Goal: Information Seeking & Learning: Learn about a topic

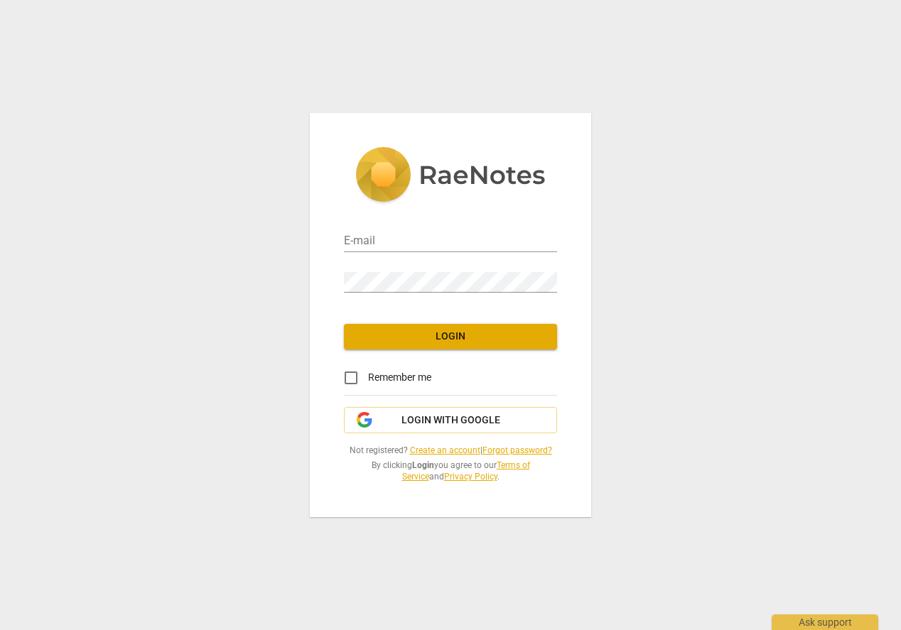
type input "[EMAIL_ADDRESS][DOMAIN_NAME]"
click at [346, 374] on input "Remember me" at bounding box center [351, 378] width 34 height 34
checkbox input "true"
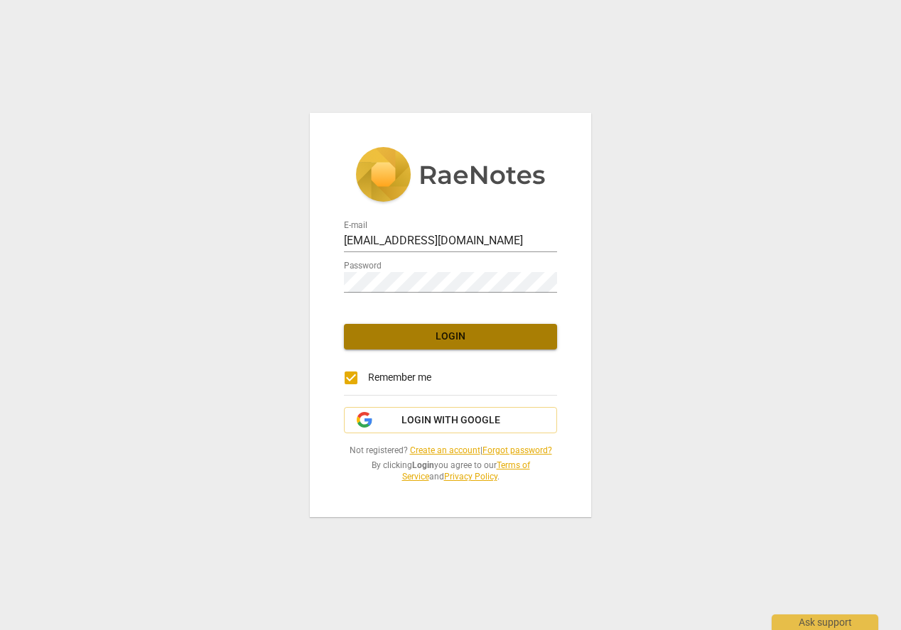
click at [451, 333] on span "Login" at bounding box center [450, 337] width 190 height 14
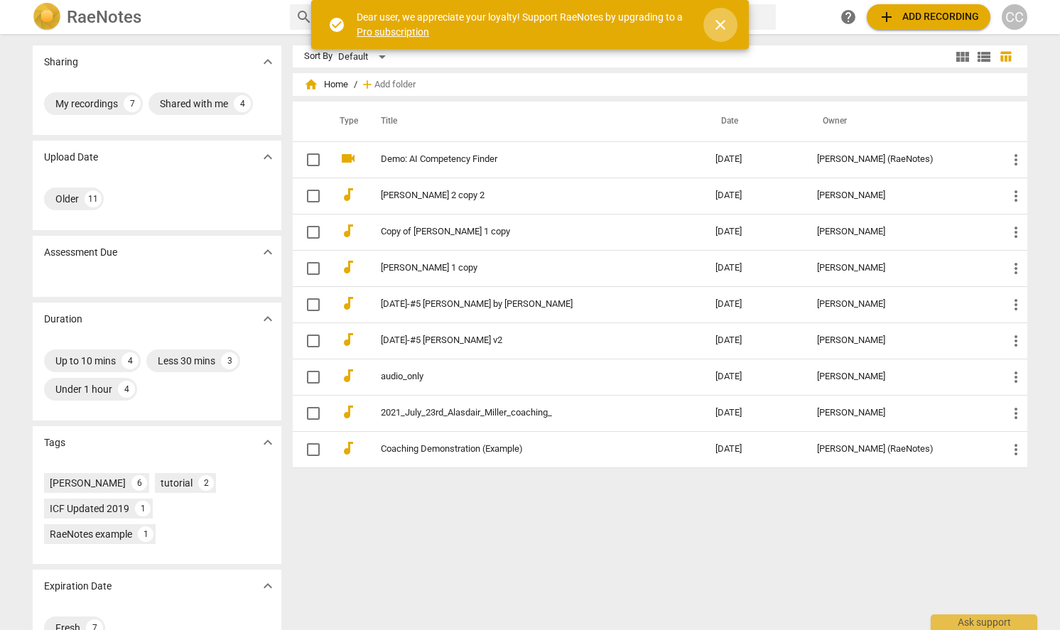
click at [719, 21] on span "close" at bounding box center [720, 24] width 17 height 17
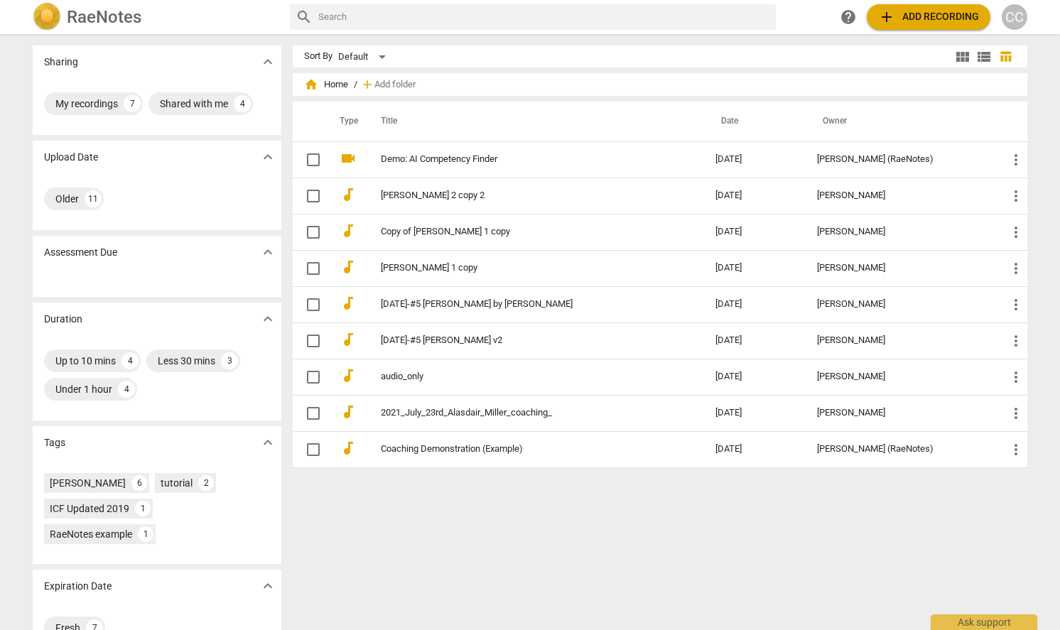
click at [880, 517] on div "Sort By Default view_module view_list table_chart home Home / add Add folder Ty…" at bounding box center [666, 331] width 746 height 573
click at [898, 22] on span "add Add recording" at bounding box center [928, 17] width 101 height 17
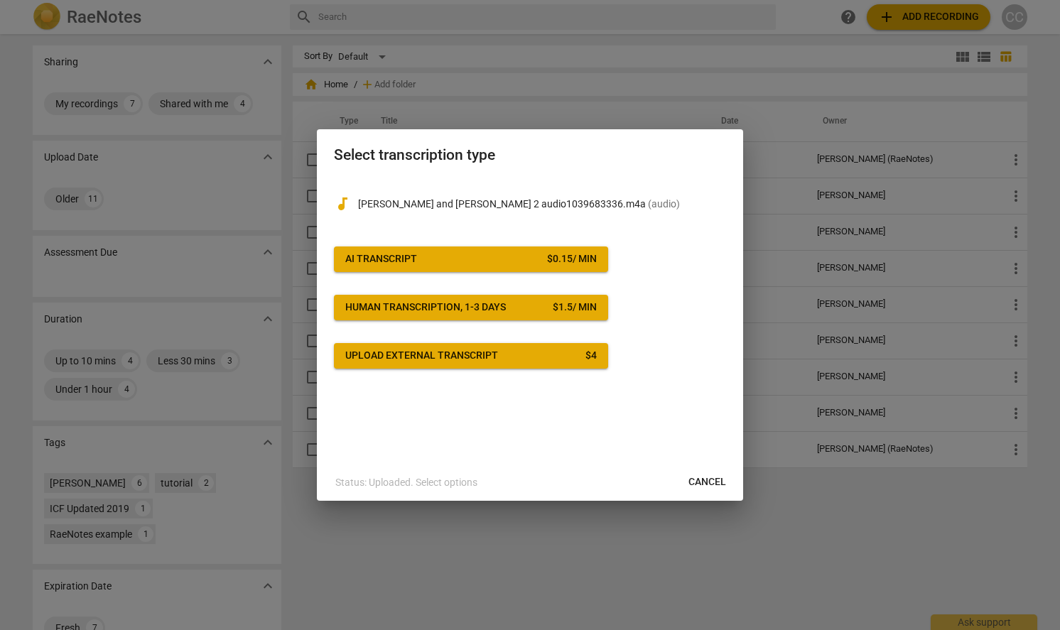
click at [706, 485] on span "Cancel" at bounding box center [708, 482] width 38 height 14
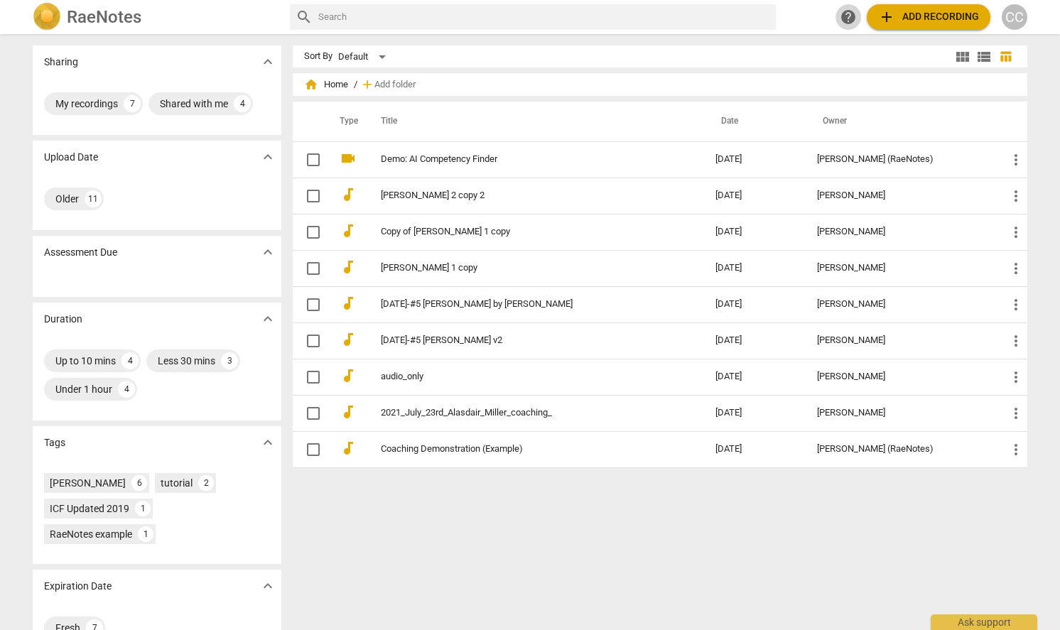
click at [846, 16] on span "help" at bounding box center [848, 17] width 17 height 17
click at [84, 364] on div "Up to 10 mins" at bounding box center [85, 361] width 60 height 14
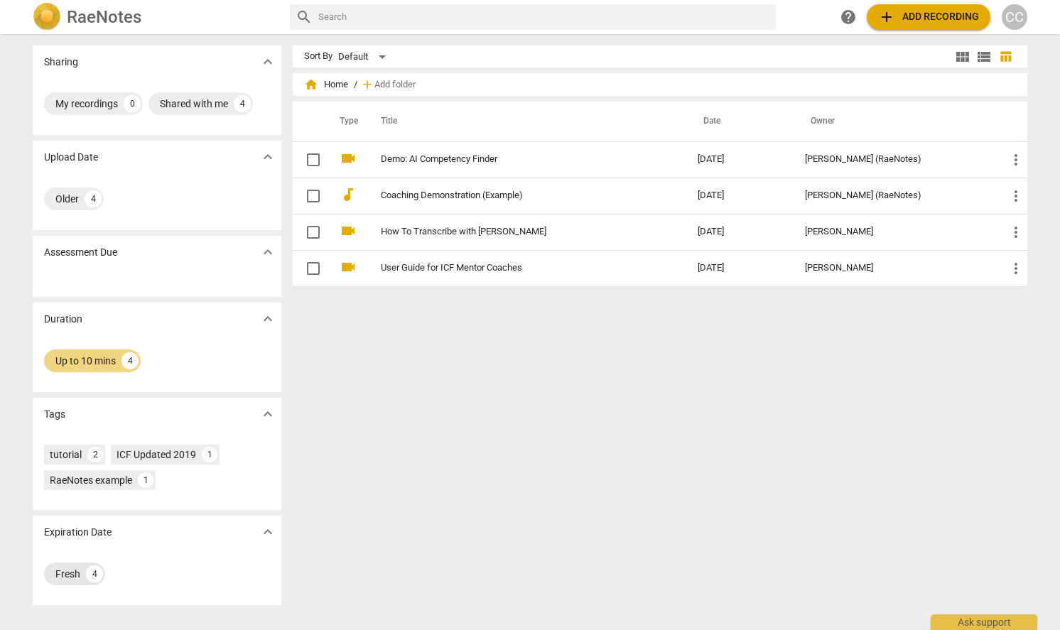
click at [65, 574] on div "Fresh" at bounding box center [67, 574] width 25 height 14
click at [900, 14] on span "add Add recording" at bounding box center [928, 17] width 101 height 17
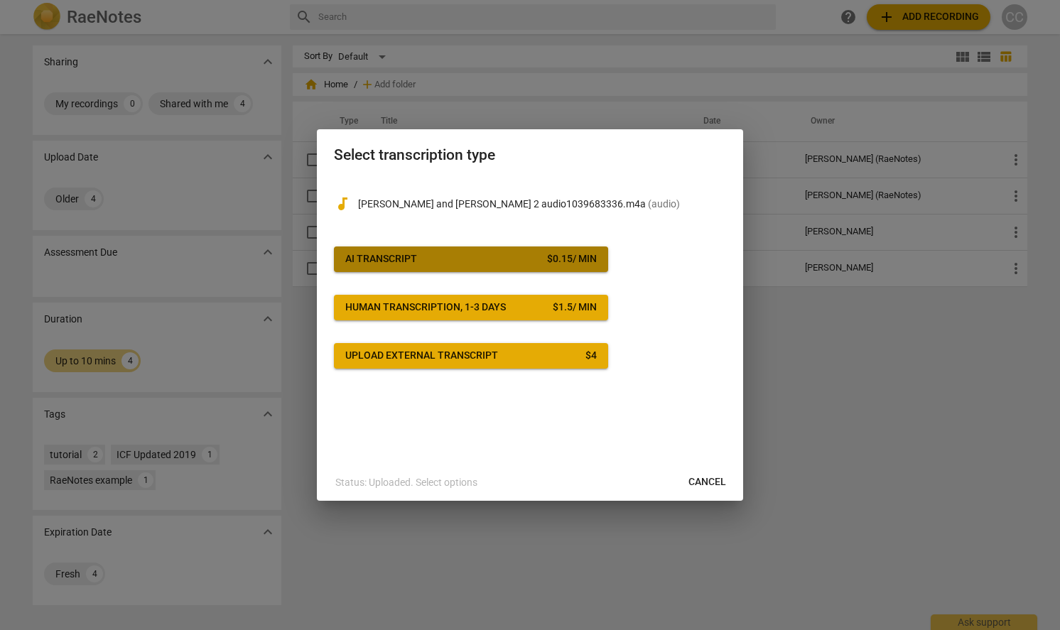
click at [508, 266] on button "AI Transcript $ 0.15 / min" at bounding box center [471, 260] width 274 height 26
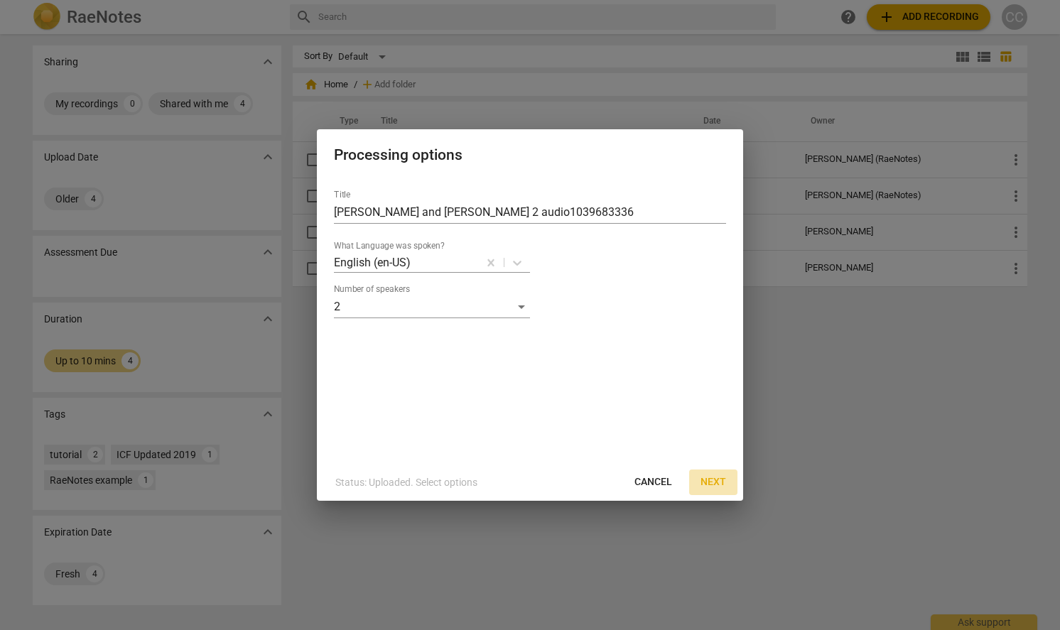
click at [704, 485] on span "Next" at bounding box center [714, 482] width 26 height 14
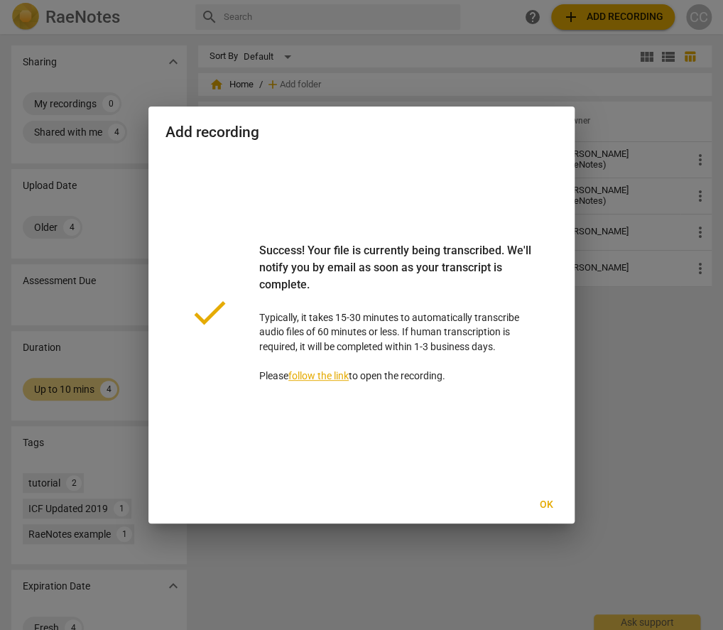
click at [317, 372] on link "follow the link" at bounding box center [319, 375] width 60 height 11
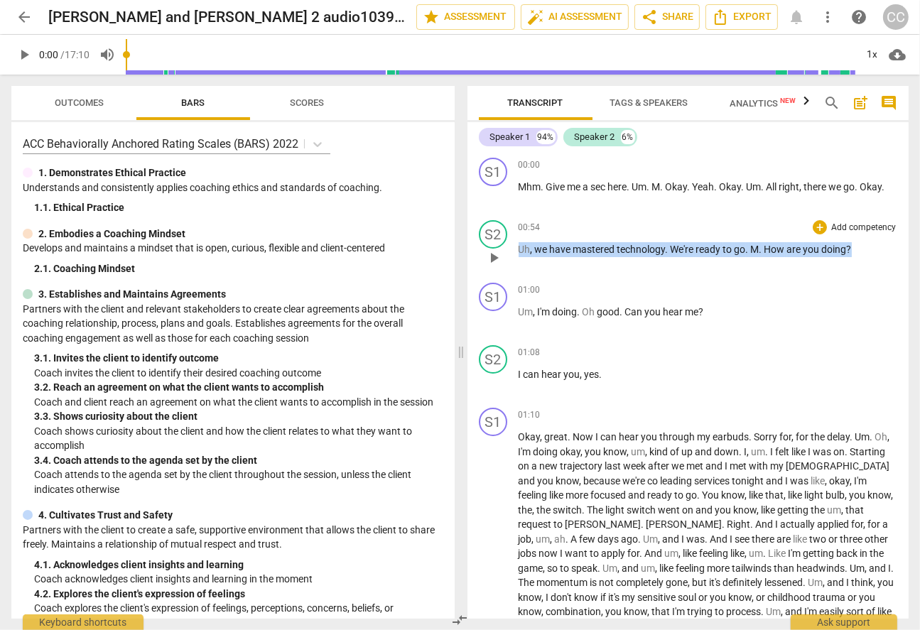
drag, startPoint x: 867, startPoint y: 249, endPoint x: 497, endPoint y: 247, distance: 369.5
click at [497, 247] on div "S2 play_arrow pause 00:54 + Add competency keyboard_arrow_right Uh , we have ma…" at bounding box center [689, 246] width 442 height 63
click at [887, 232] on icon "button" at bounding box center [885, 230] width 14 height 17
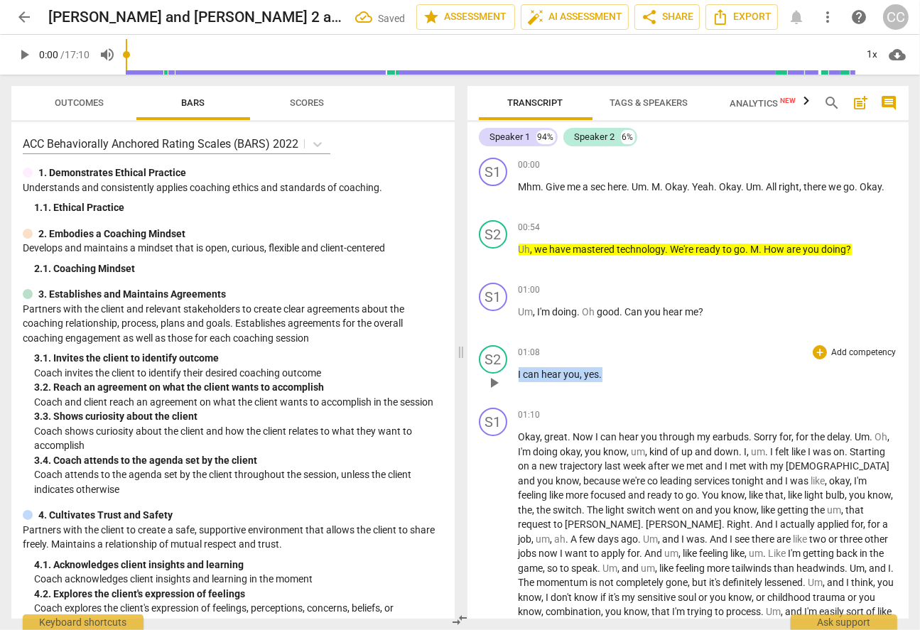
drag, startPoint x: 644, startPoint y: 377, endPoint x: 478, endPoint y: 374, distance: 166.3
click at [478, 374] on div "S2 play_arrow pause 01:08 + Add competency keyboard_arrow_right I can hear you …" at bounding box center [689, 371] width 442 height 63
click at [631, 349] on icon "button" at bounding box center [634, 354] width 14 height 17
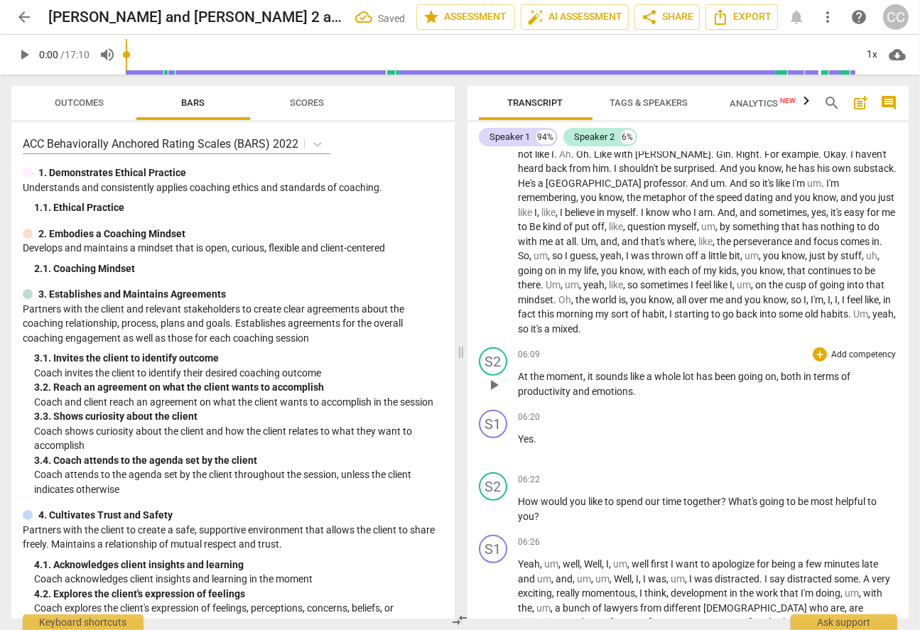
scroll to position [568, 0]
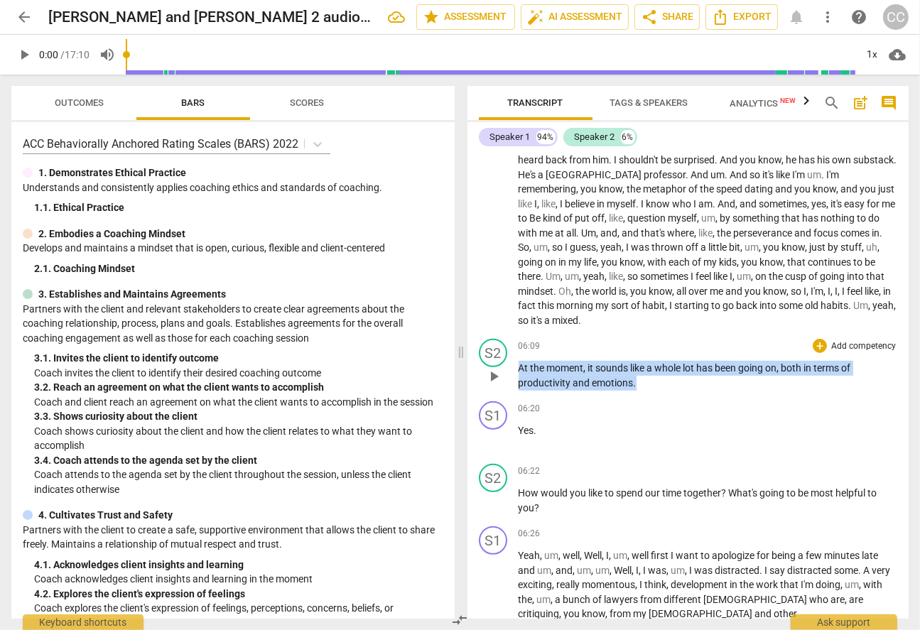
drag, startPoint x: 658, startPoint y: 372, endPoint x: 496, endPoint y: 357, distance: 162.8
click at [496, 357] on div "S2 play_arrow pause 06:09 + Add competency keyboard_arrow_right At the moment ,…" at bounding box center [689, 364] width 442 height 63
click at [664, 347] on icon "button" at bounding box center [667, 346] width 9 height 10
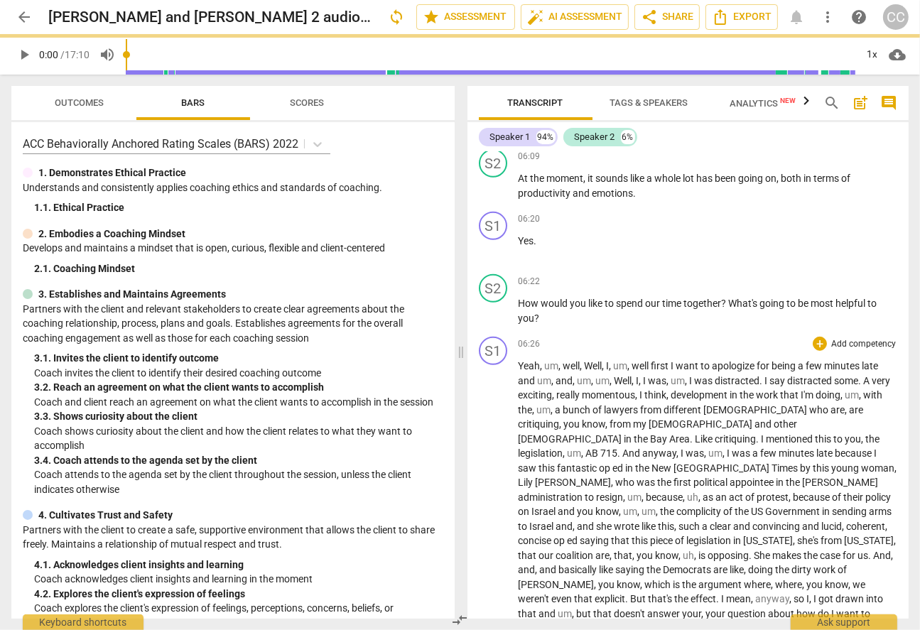
scroll to position [782, 0]
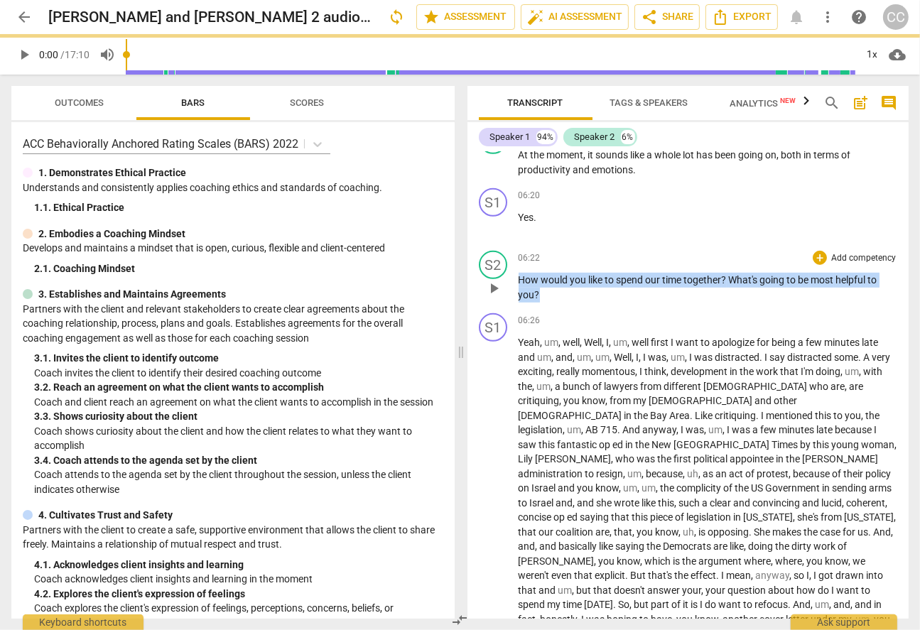
drag, startPoint x: 571, startPoint y: 281, endPoint x: 508, endPoint y: 259, distance: 66.7
click at [508, 259] on div "S2 play_arrow pause 06:22 + Add competency keyboard_arrow_right How would you l…" at bounding box center [689, 276] width 442 height 63
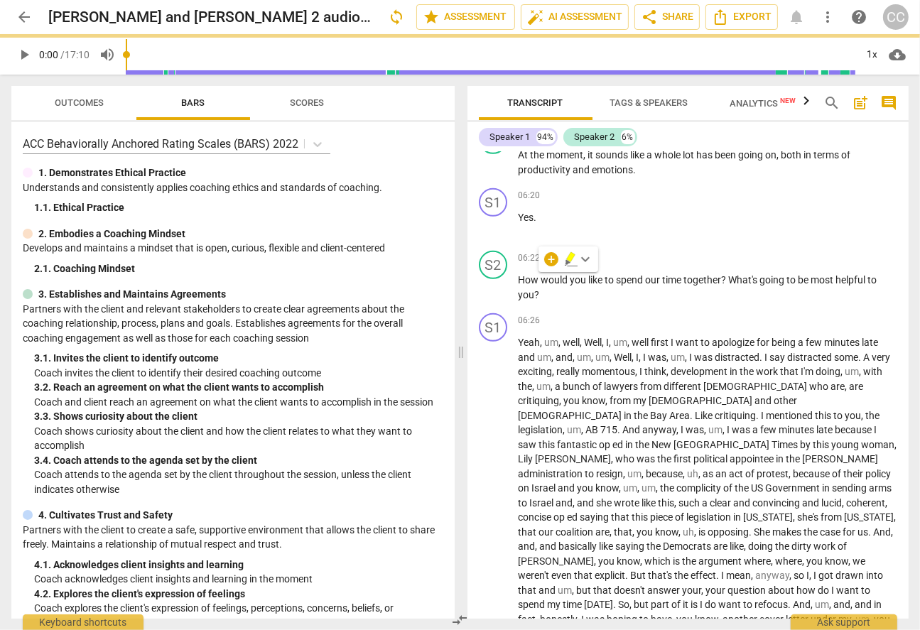
click at [566, 269] on div "+ keyboard_arrow_down" at bounding box center [569, 260] width 60 height 26
click at [566, 258] on icon "button" at bounding box center [571, 259] width 14 height 17
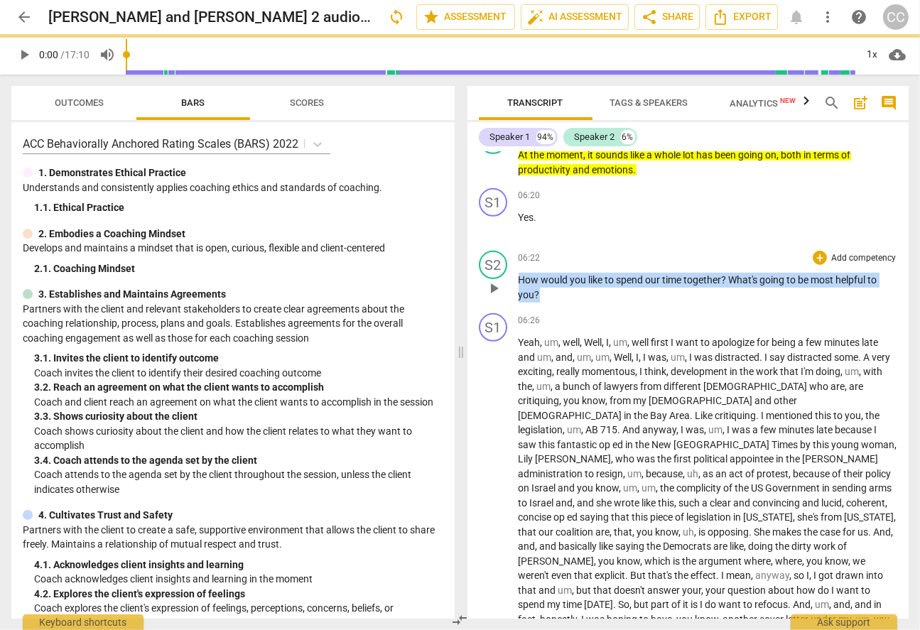
drag, startPoint x: 559, startPoint y: 281, endPoint x: 508, endPoint y: 261, distance: 55.2
click at [508, 261] on div "S2 play_arrow pause 06:22 + Add competency keyboard_arrow_right How would you l…" at bounding box center [689, 276] width 442 height 63
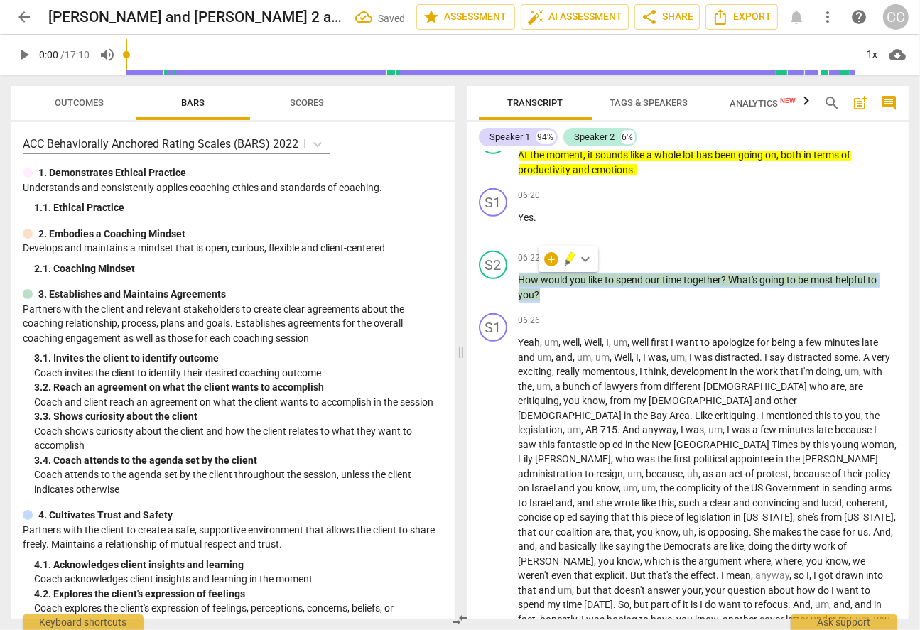
click at [568, 260] on icon "button" at bounding box center [570, 257] width 9 height 10
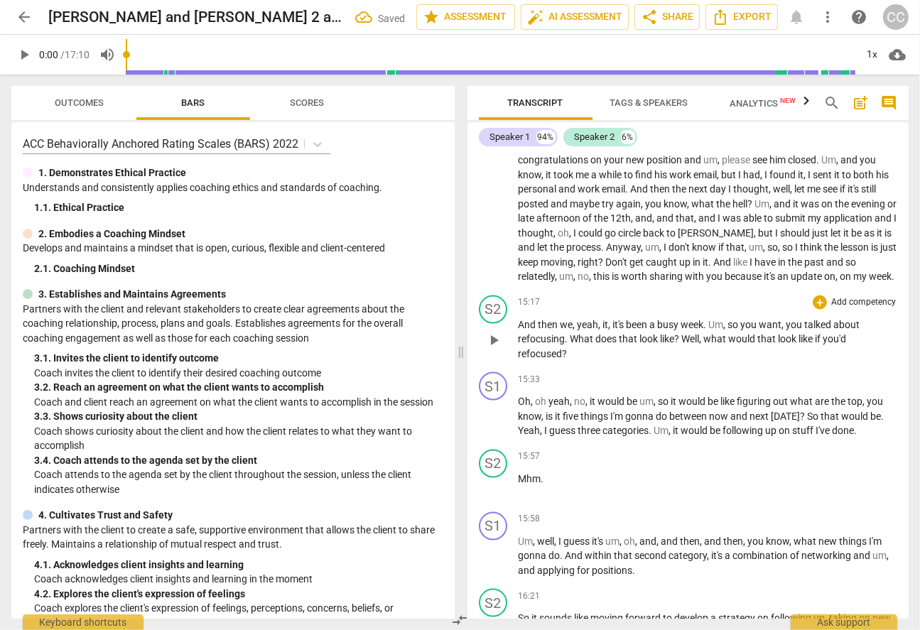
scroll to position [1777, 0]
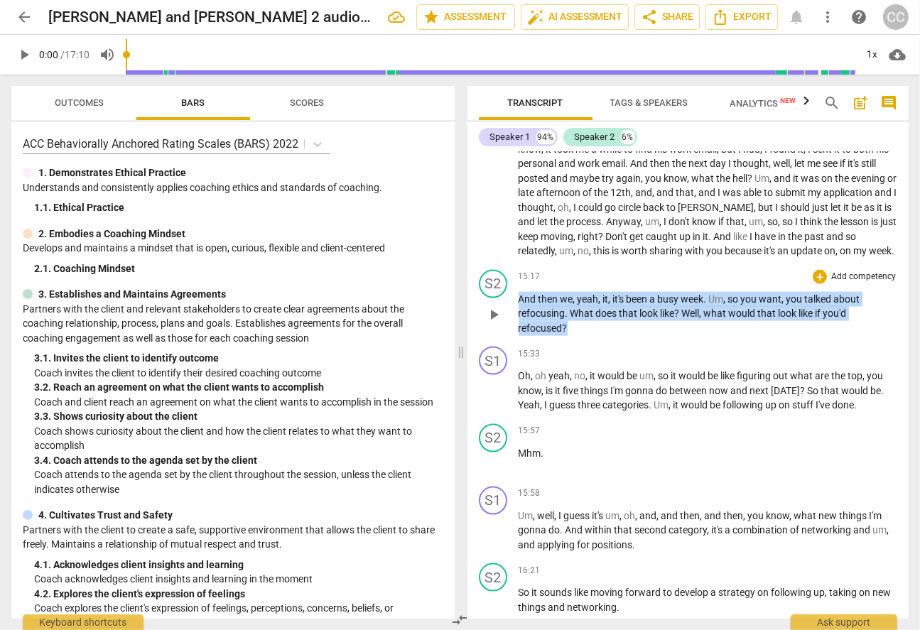
drag, startPoint x: 583, startPoint y: 302, endPoint x: 517, endPoint y: 262, distance: 76.5
click at [517, 264] on div "S2 play_arrow pause 15:17 + Add competency keyboard_arrow_right And then we , y…" at bounding box center [689, 302] width 442 height 77
click at [596, 280] on icon "button" at bounding box center [596, 282] width 5 height 6
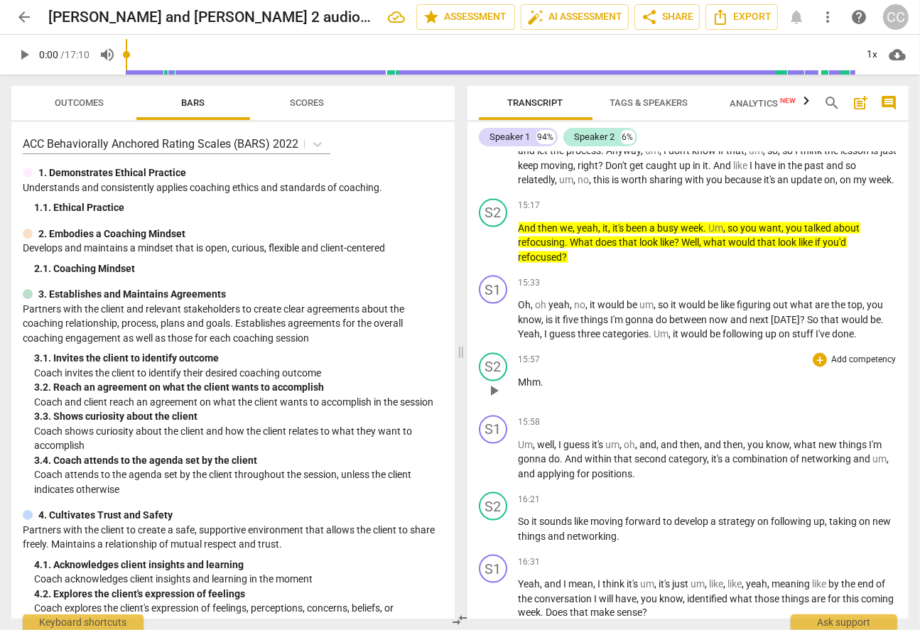
scroll to position [1919, 0]
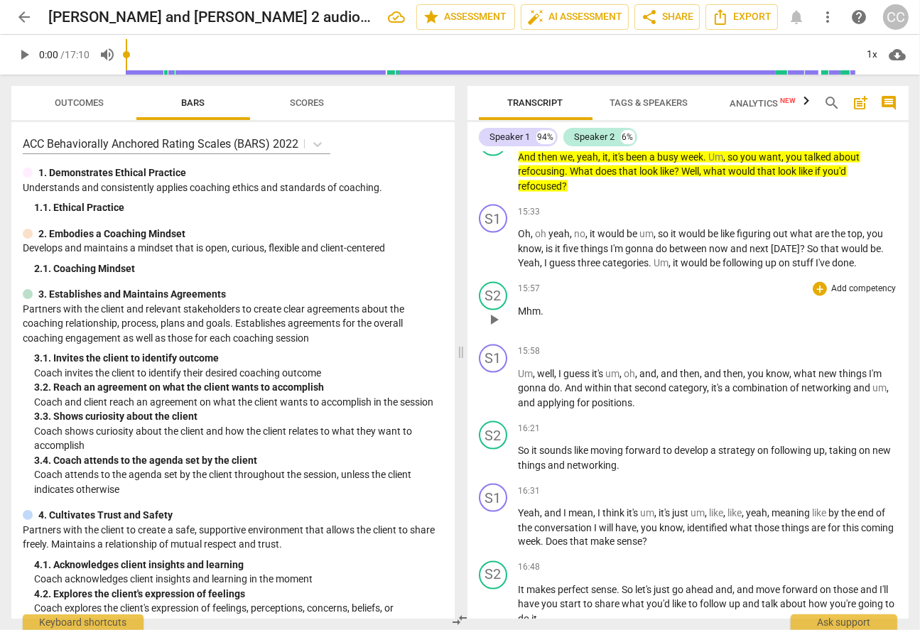
drag, startPoint x: 568, startPoint y: 269, endPoint x: 533, endPoint y: 277, distance: 36.5
click at [534, 282] on div "15:57 + Add competency keyboard_arrow_right Mhm ." at bounding box center [708, 307] width 379 height 51
drag, startPoint x: 545, startPoint y: 277, endPoint x: 486, endPoint y: 291, distance: 60.7
click at [486, 291] on div "S2 play_arrow pause 15:57 + Add competency keyboard_arrow_right Mhm ." at bounding box center [689, 307] width 442 height 63
click at [573, 262] on icon "button" at bounding box center [573, 265] width 5 height 6
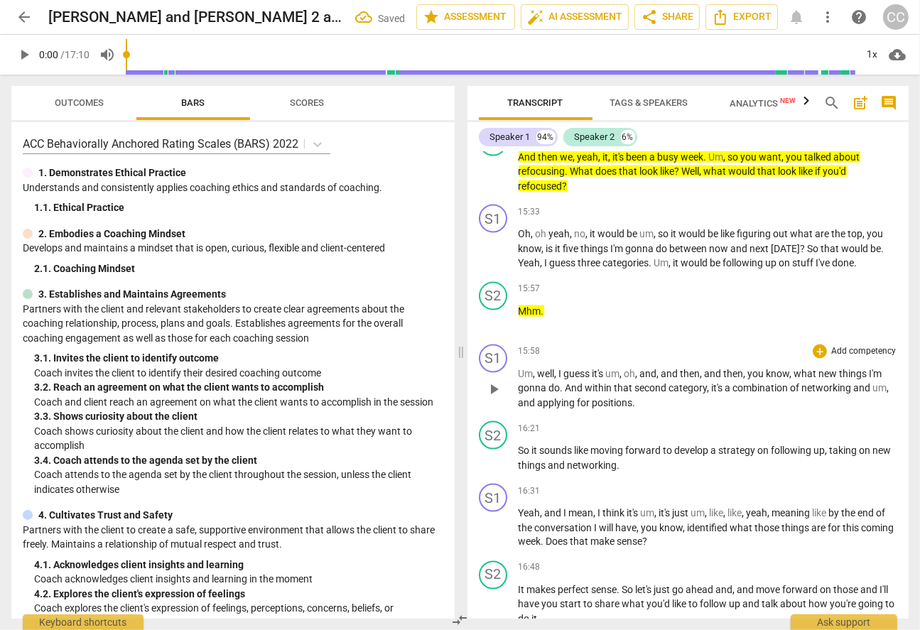
scroll to position [2014, 0]
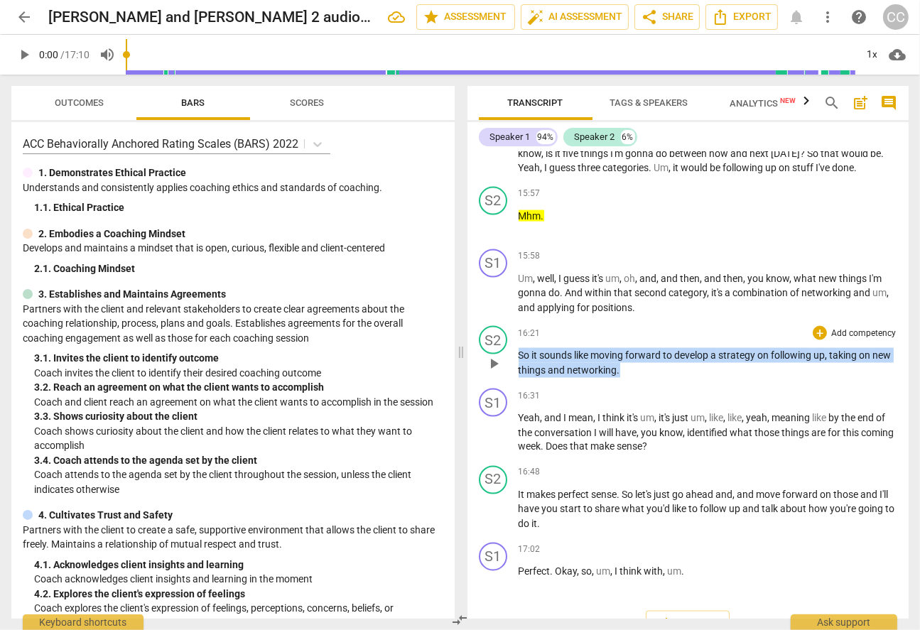
drag, startPoint x: 636, startPoint y: 341, endPoint x: 485, endPoint y: 323, distance: 152.5
click at [485, 323] on div "S2 play_arrow pause 16:21 + Add competency keyboard_arrow_right So it sounds li…" at bounding box center [689, 351] width 442 height 63
click at [650, 314] on icon "button" at bounding box center [650, 317] width 9 height 10
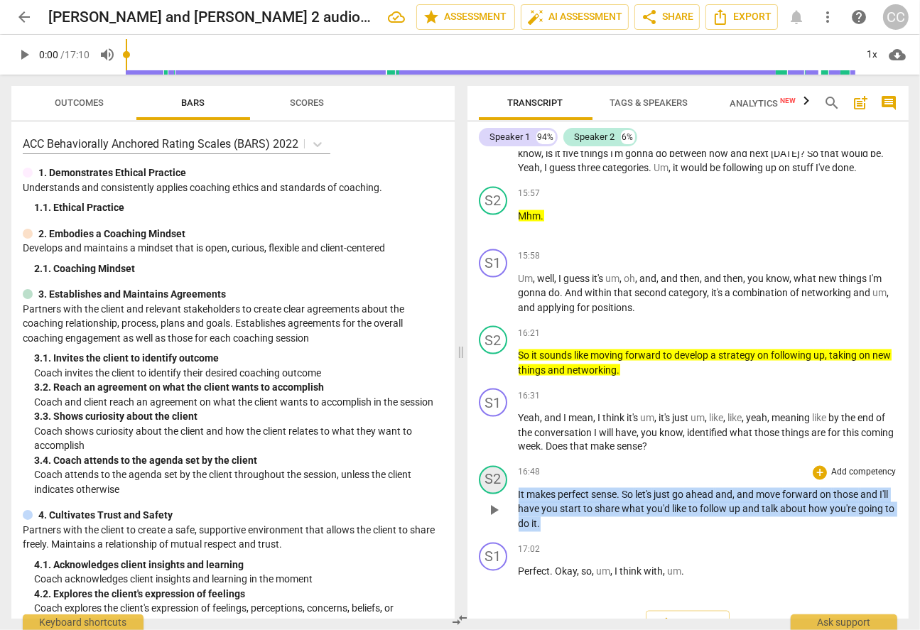
drag, startPoint x: 573, startPoint y: 490, endPoint x: 503, endPoint y: 455, distance: 78.5
click at [503, 460] on div "S2 play_arrow pause 16:48 + Add competency keyboard_arrow_right It makes perfec…" at bounding box center [689, 498] width 442 height 77
click at [578, 473] on icon "button" at bounding box center [584, 473] width 14 height 17
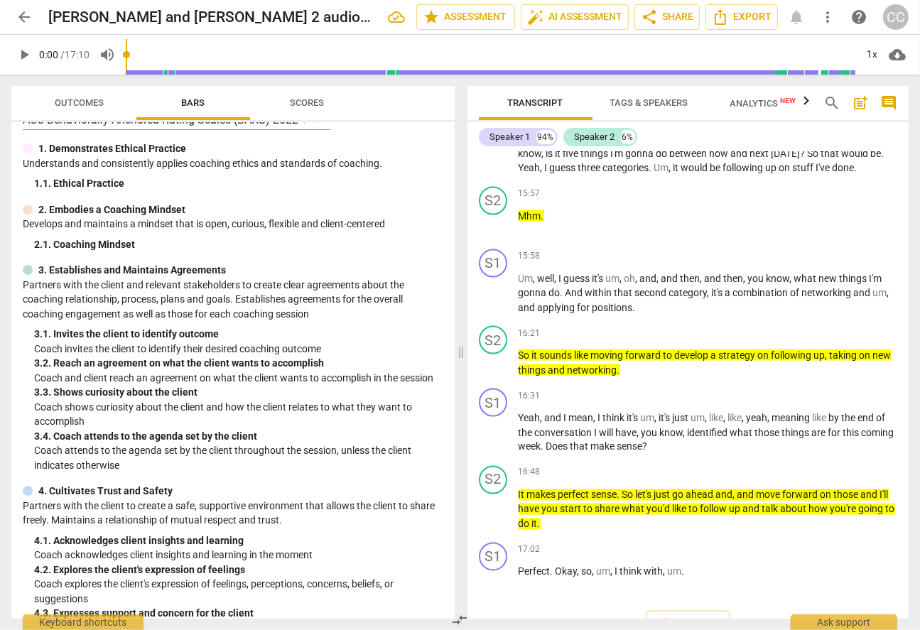
scroll to position [0, 0]
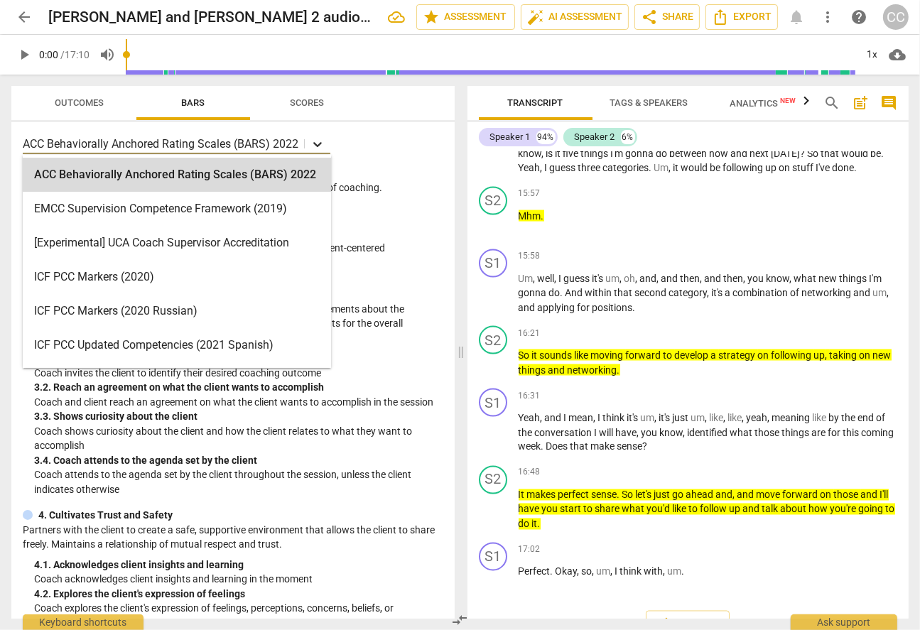
click at [315, 147] on icon at bounding box center [318, 144] width 14 height 14
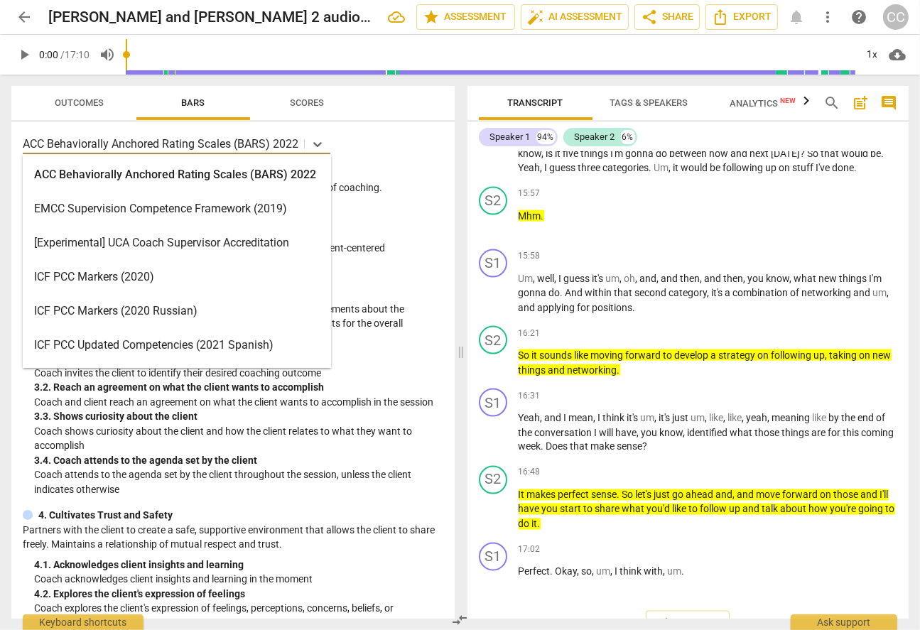
drag, startPoint x: 315, startPoint y: 147, endPoint x: 137, endPoint y: 273, distance: 217.7
click at [137, 0] on body "arrow_back [PERSON_NAME] and [PERSON_NAME] 2 audio1039683336 edit star Assessme…" at bounding box center [460, 0] width 920 height 0
click at [137, 274] on div "ICF PCC Markers (2020)" at bounding box center [177, 277] width 308 height 34
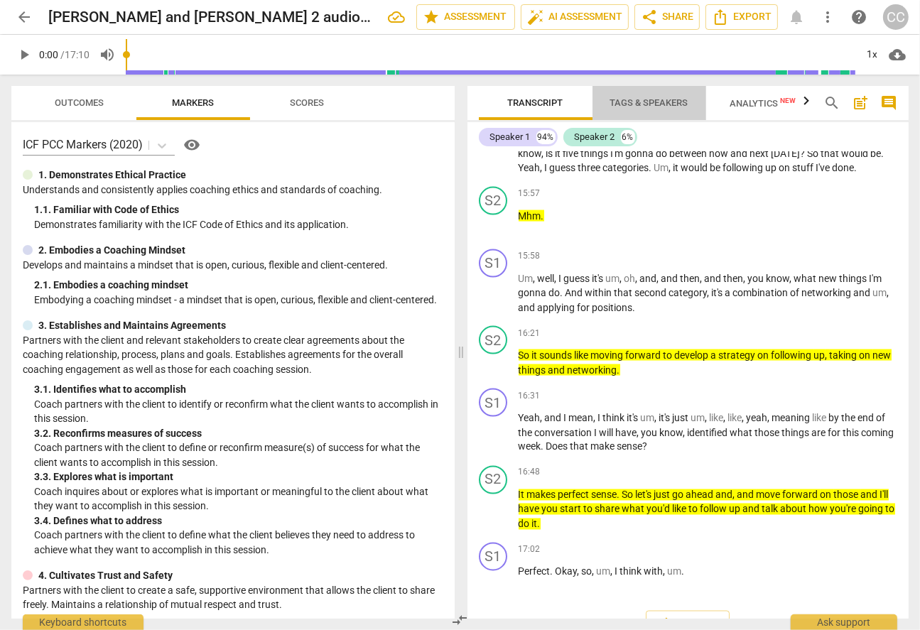
click at [669, 100] on span "Tags & Speakers" at bounding box center [649, 102] width 78 height 11
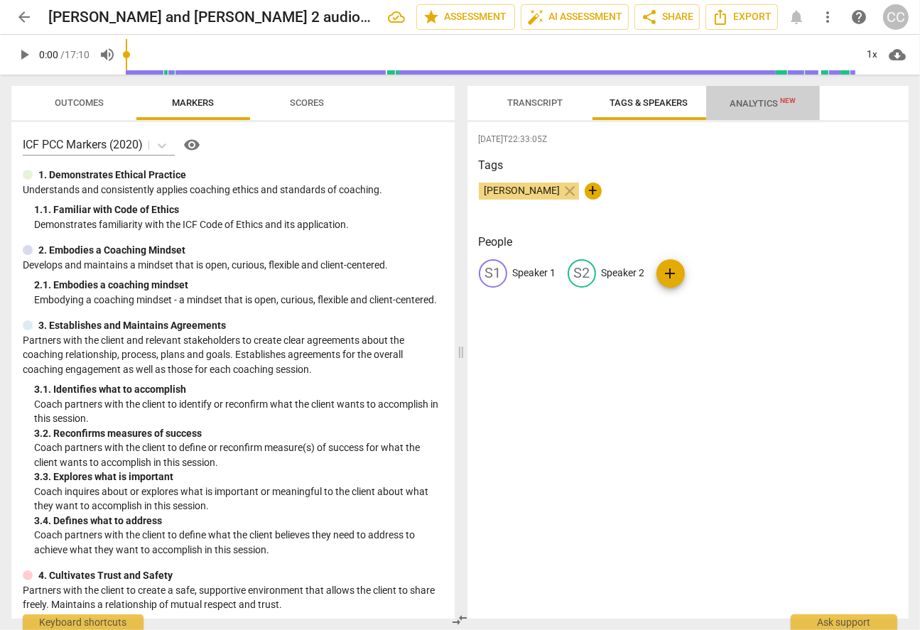
click at [747, 100] on span "Analytics New" at bounding box center [763, 103] width 66 height 11
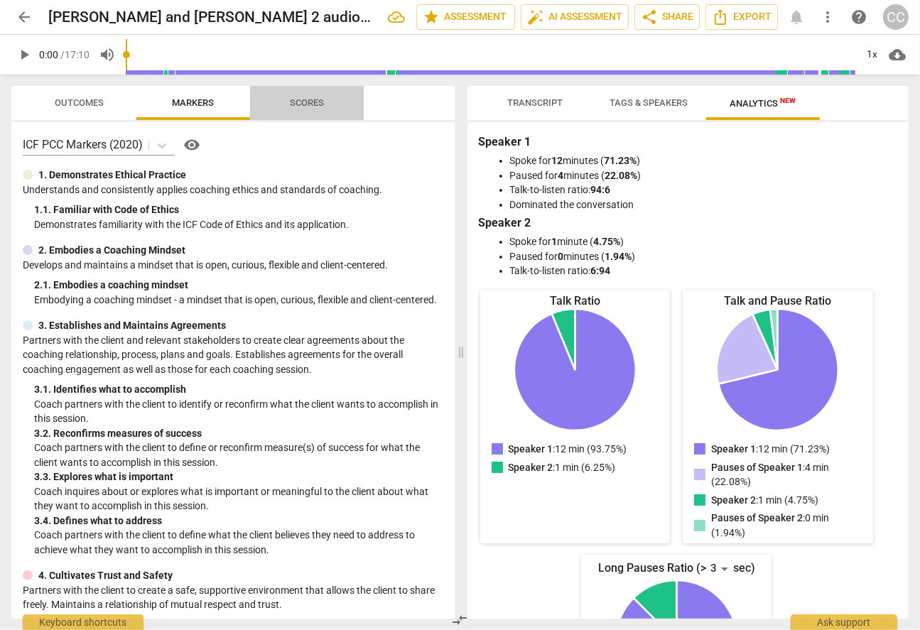
click at [293, 102] on span "Scores" at bounding box center [307, 102] width 34 height 11
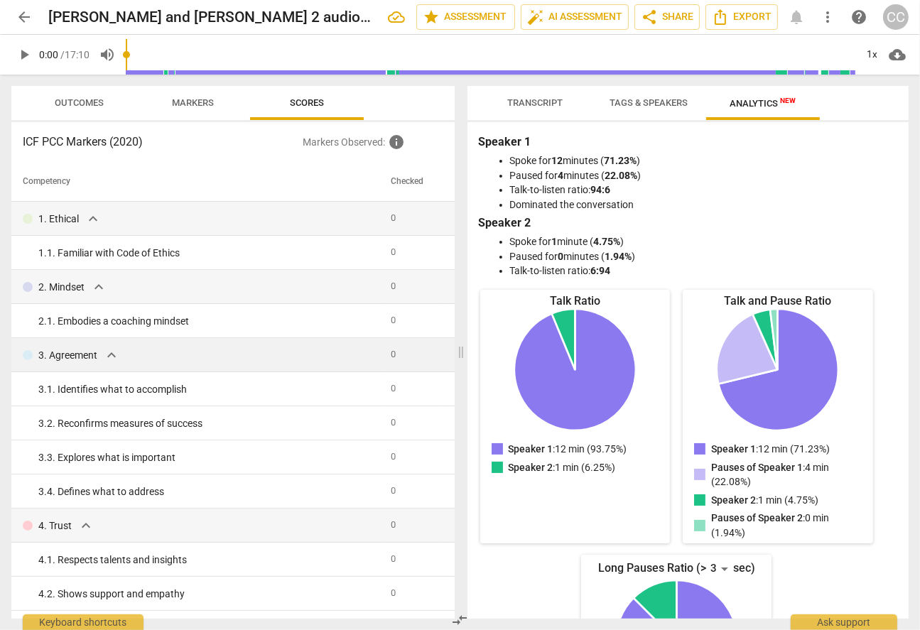
click at [110, 355] on span "expand_more" at bounding box center [111, 355] width 17 height 17
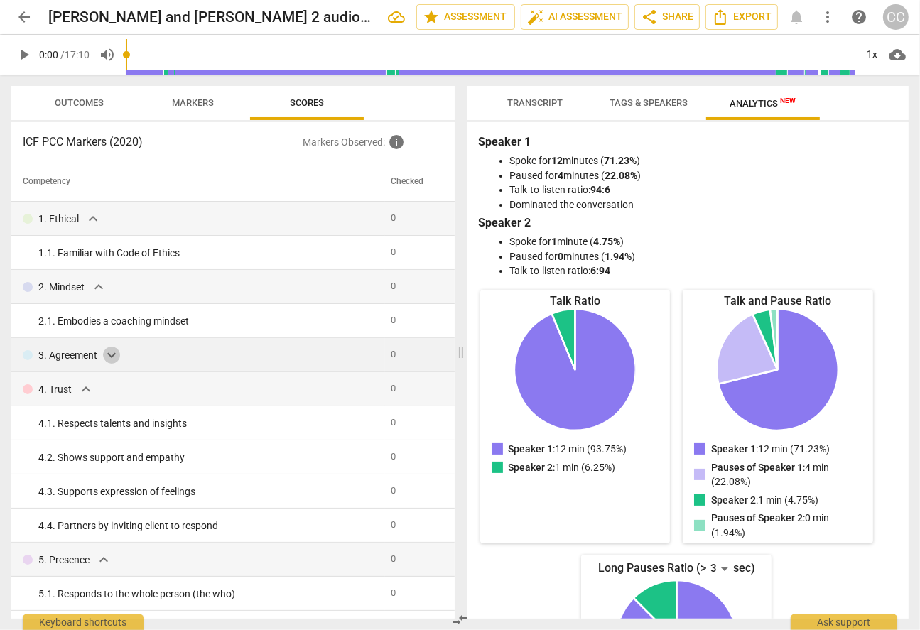
click at [111, 355] on span "expand_more" at bounding box center [111, 355] width 17 height 17
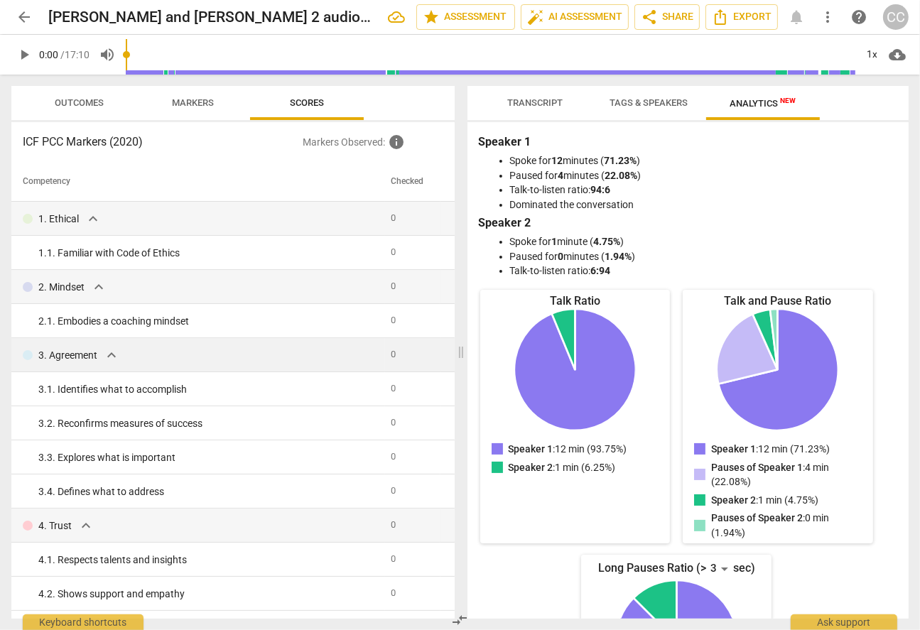
click at [335, 355] on div "3. Agreement expand_more" at bounding box center [201, 355] width 357 height 17
click at [333, 354] on div "3. Agreement expand_more" at bounding box center [201, 355] width 357 height 17
click at [64, 98] on span "Outcomes" at bounding box center [79, 102] width 49 height 11
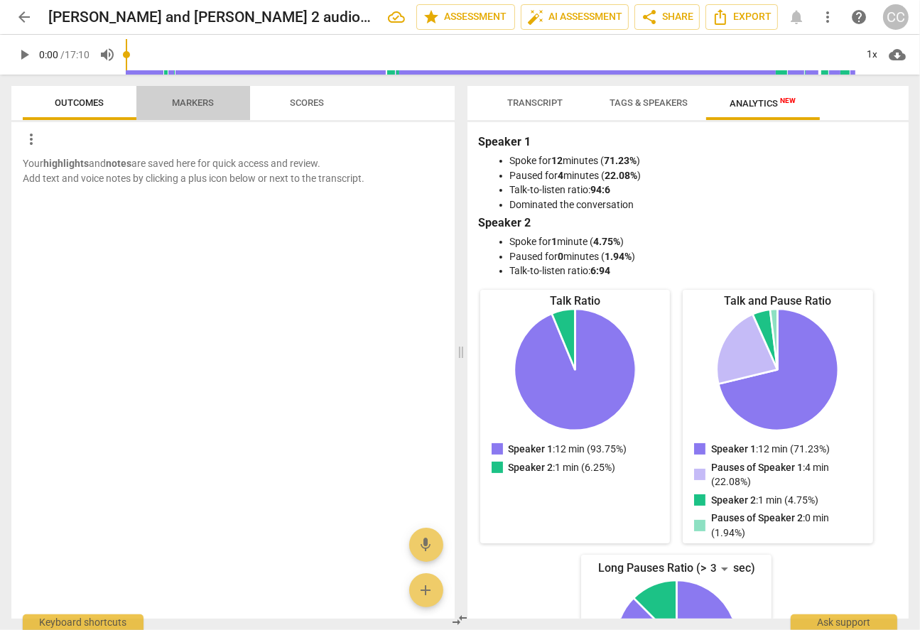
click at [185, 95] on span "Markers" at bounding box center [194, 103] width 76 height 19
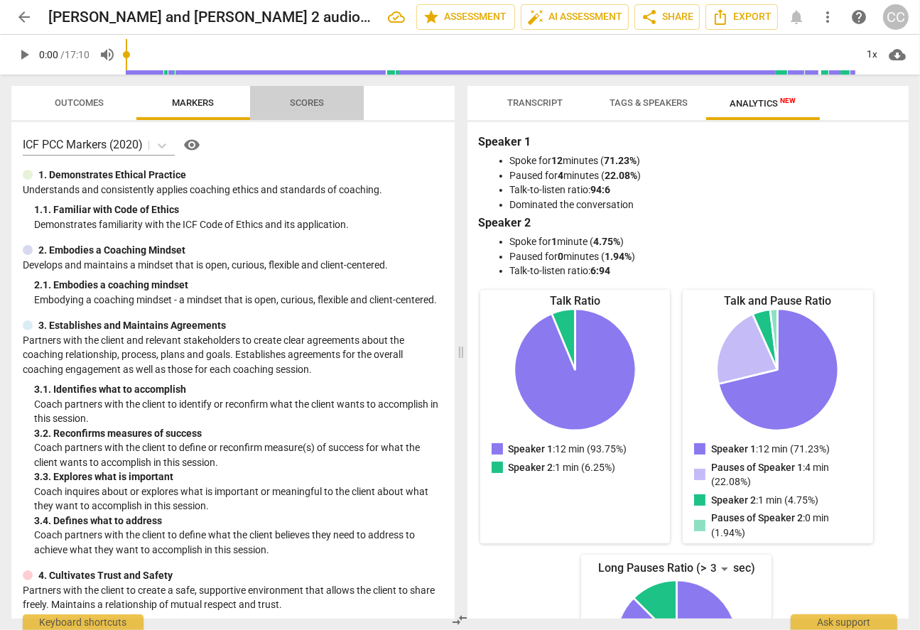
click at [298, 107] on span "Scores" at bounding box center [307, 102] width 34 height 11
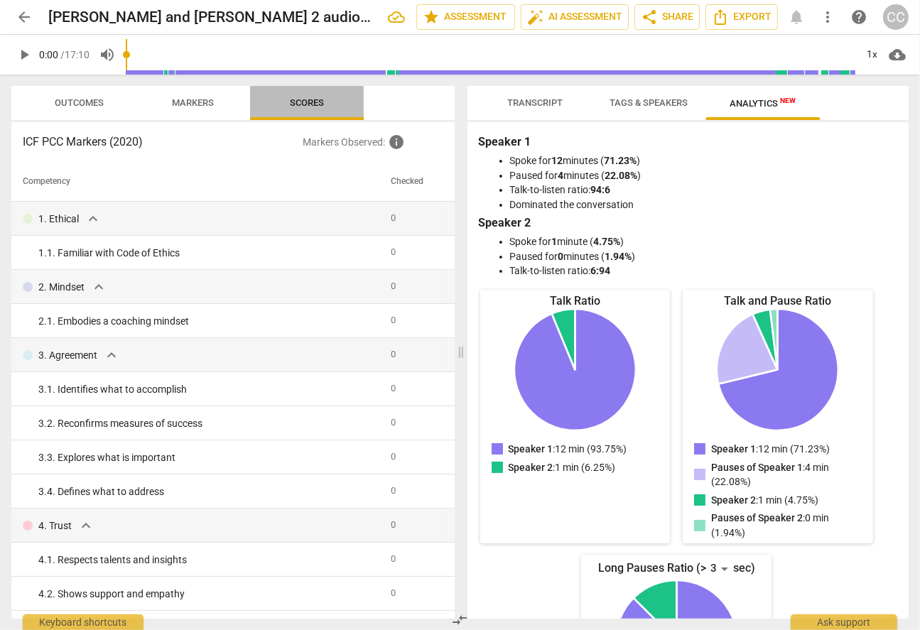
click at [298, 107] on span "Scores" at bounding box center [307, 102] width 34 height 11
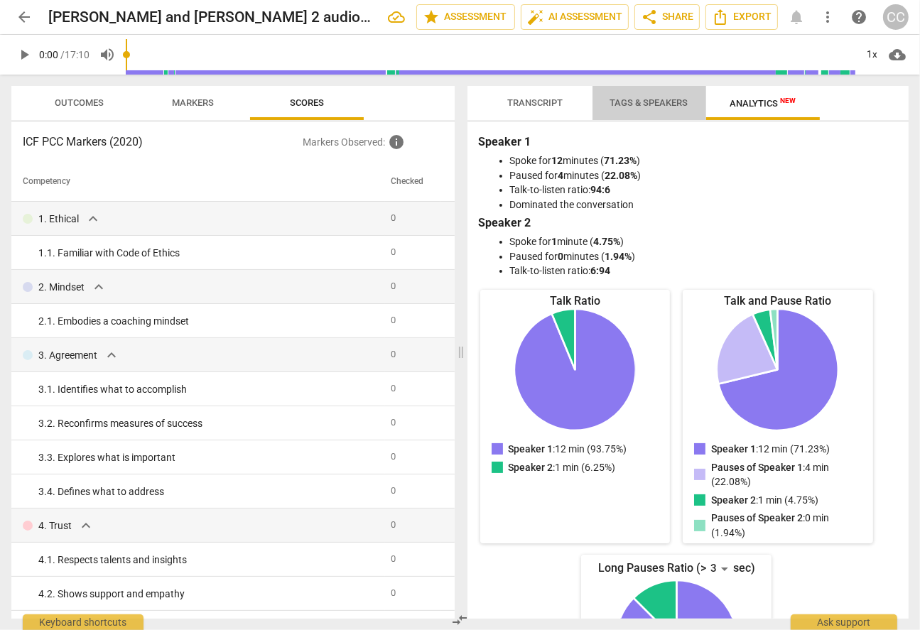
click at [613, 101] on span "Tags & Speakers" at bounding box center [649, 102] width 78 height 11
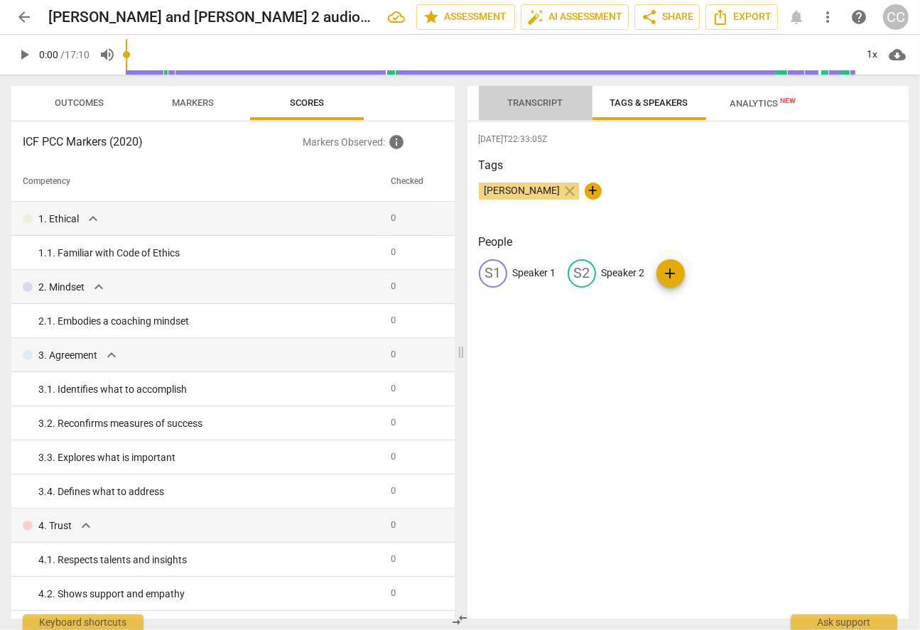
click at [546, 99] on span "Transcript" at bounding box center [535, 102] width 55 height 11
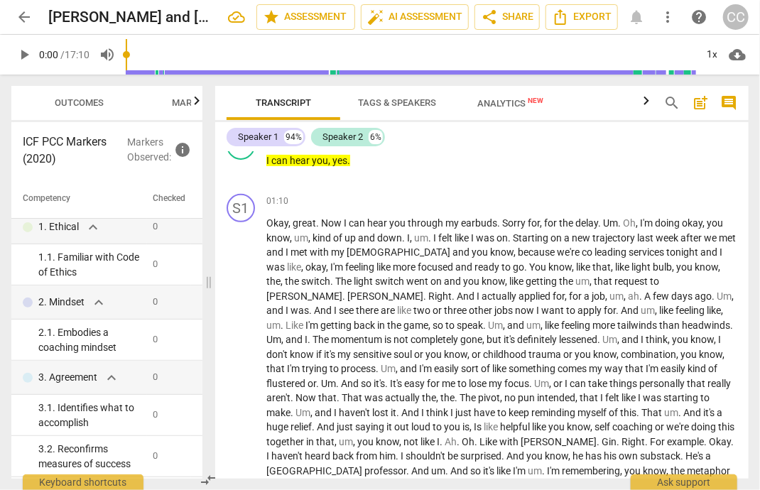
scroll to position [213, 0]
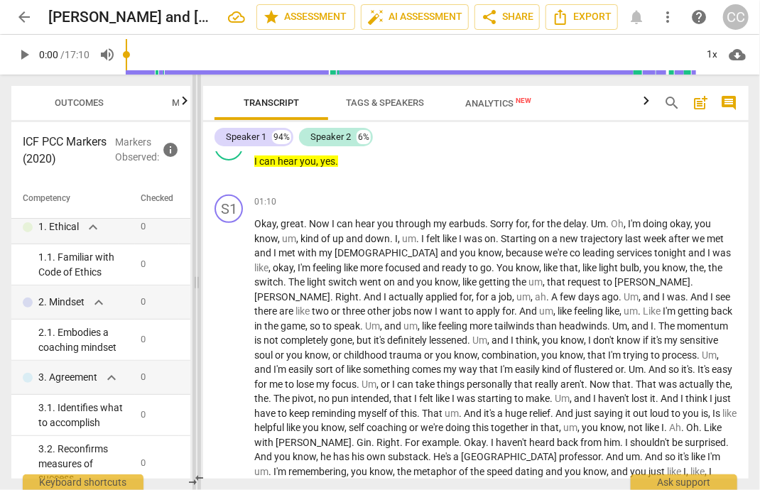
drag, startPoint x: 382, startPoint y: 282, endPoint x: 198, endPoint y: 298, distance: 184.8
click at [198, 298] on span at bounding box center [197, 283] width 9 height 416
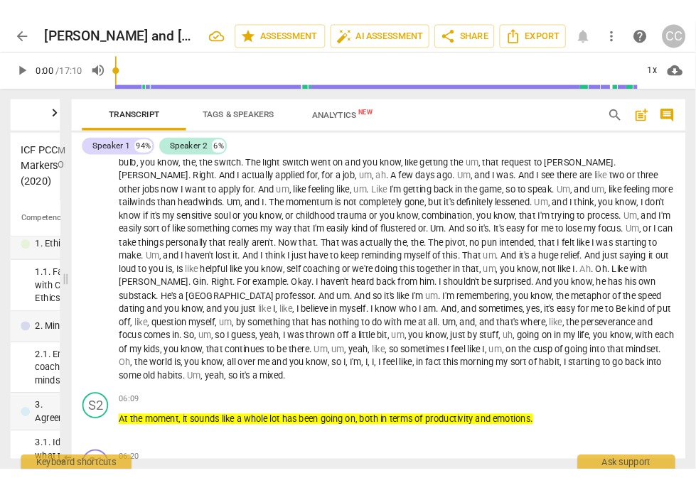
scroll to position [311, 0]
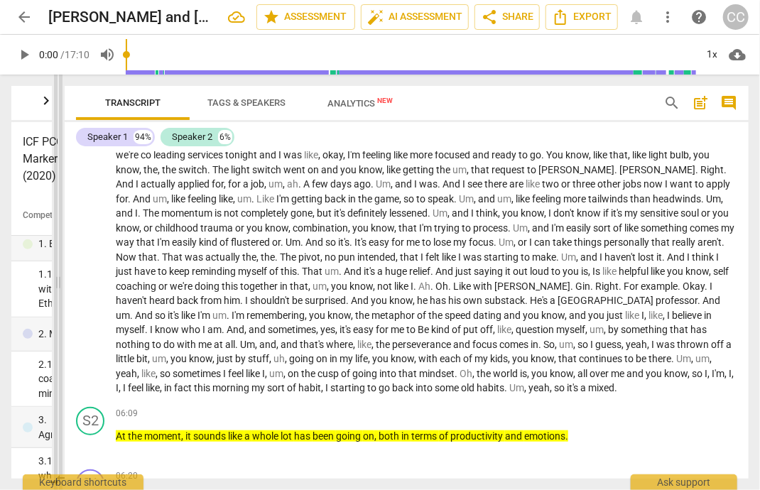
drag, startPoint x: 195, startPoint y: 284, endPoint x: 56, endPoint y: 309, distance: 140.8
click at [56, 309] on span at bounding box center [58, 283] width 9 height 416
click at [2, 355] on div "Outcomes Markers Scores ICF PCC Markers (2020) Markers Observed : info Competen…" at bounding box center [29, 283] width 58 height 416
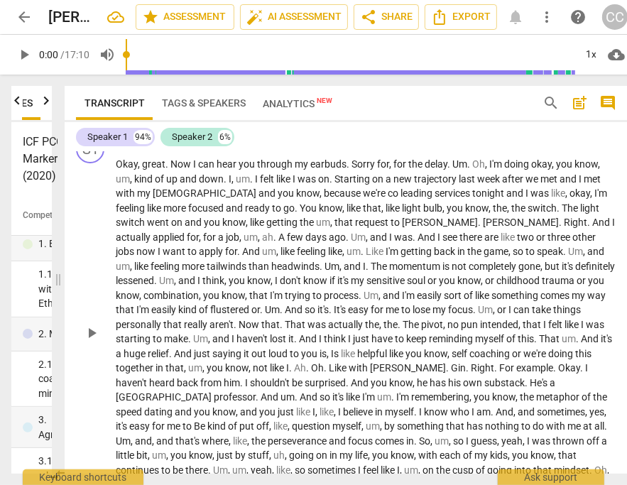
scroll to position [271, 0]
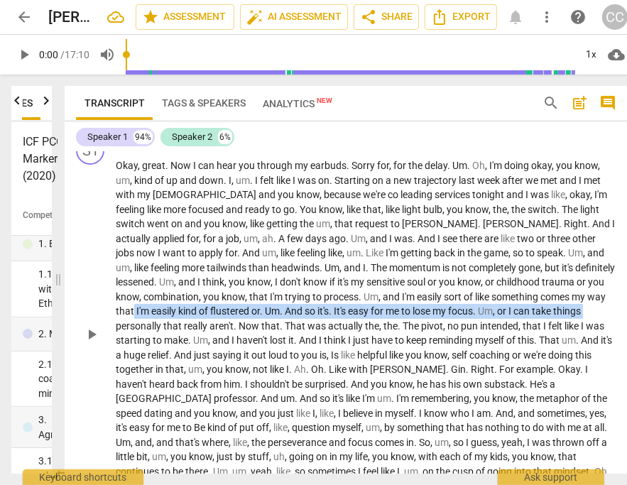
drag, startPoint x: 495, startPoint y: 296, endPoint x: 495, endPoint y: 312, distance: 16.4
click at [495, 312] on p "Okay , great . Now I can hear you through my earbuds . Sorry for , for the dela…" at bounding box center [366, 333] width 501 height 350
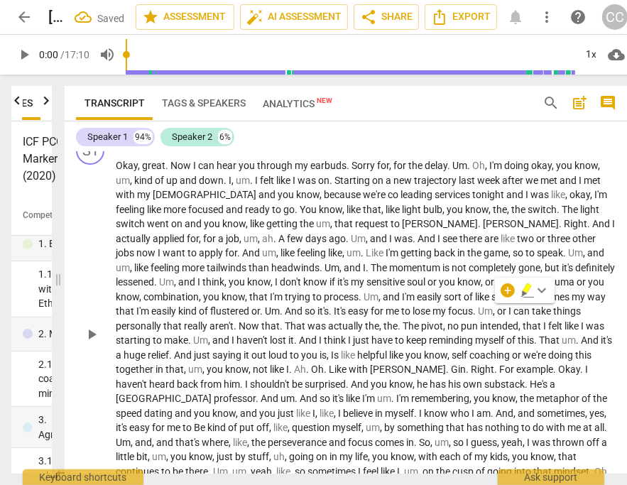
click at [281, 393] on span "And" at bounding box center [271, 398] width 20 height 11
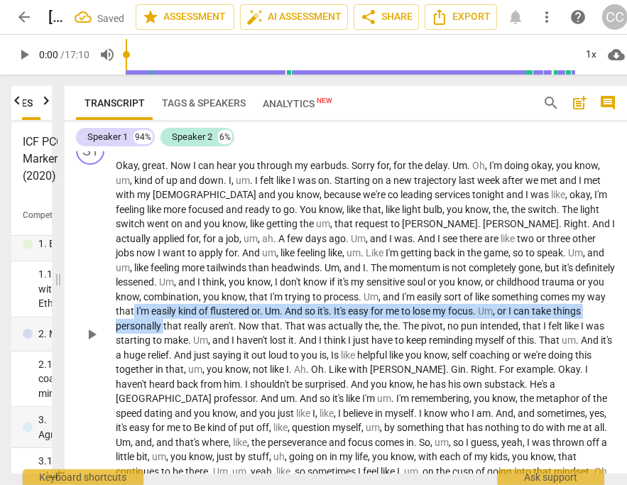
drag, startPoint x: 497, startPoint y: 295, endPoint x: 543, endPoint y: 315, distance: 50.3
click at [543, 315] on p "Okay , great . Now I can hear you through my earbuds . Sorry for , for the dela…" at bounding box center [366, 333] width 501 height 350
click at [570, 293] on icon "button" at bounding box center [572, 294] width 5 height 6
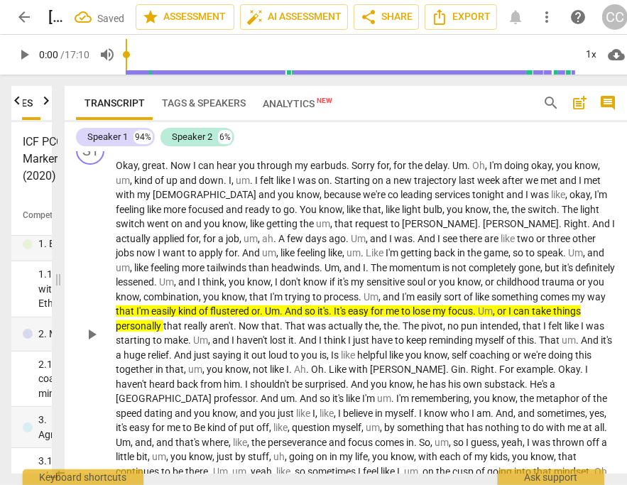
click at [512, 354] on span "or" at bounding box center [517, 355] width 11 height 11
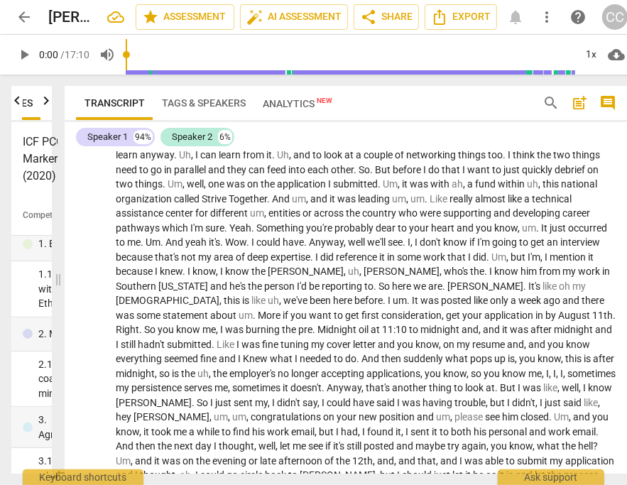
scroll to position [1195, 0]
